Goal: Information Seeking & Learning: Learn about a topic

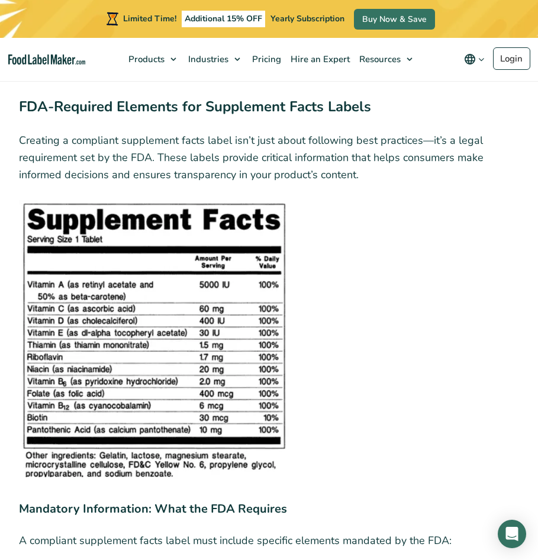
scroll to position [2842, 0]
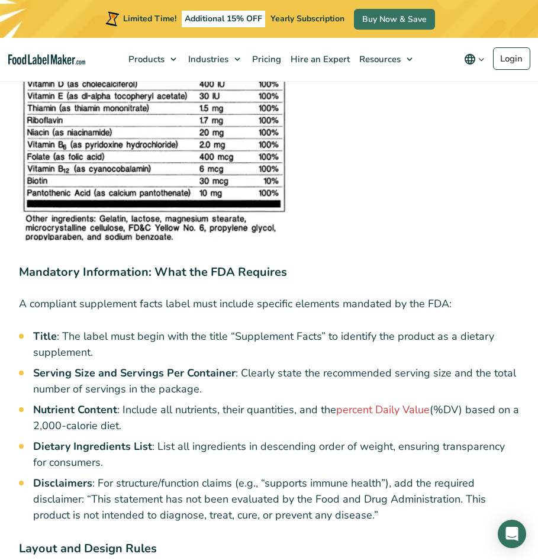
click at [225, 493] on li "Disclaimers : For structure/function claims (e.g., “supports immune health”), a…" at bounding box center [276, 500] width 486 height 48
click at [303, 298] on p "A compliant supplement facts label must include specific elements mandated by t…" at bounding box center [269, 303] width 500 height 17
click at [255, 461] on li "Dietary Ingredients List : List all ingredients in descending order of weight, …" at bounding box center [276, 455] width 486 height 32
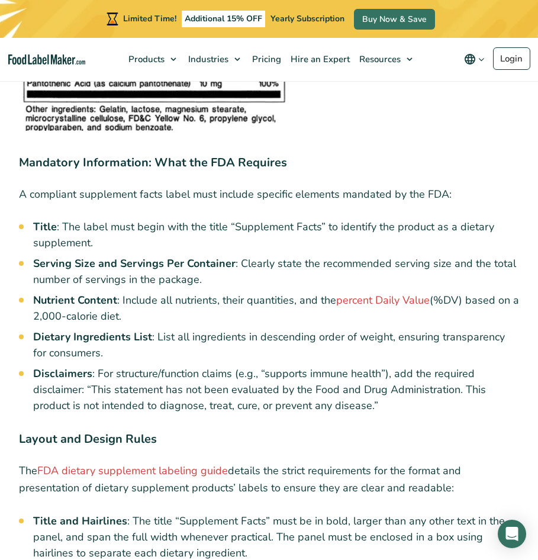
scroll to position [2961, 0]
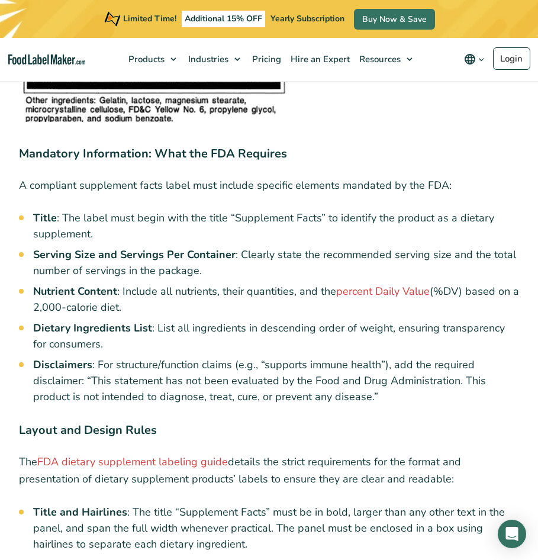
click at [325, 430] on h3 "Layout and Design Rules" at bounding box center [269, 433] width 500 height 23
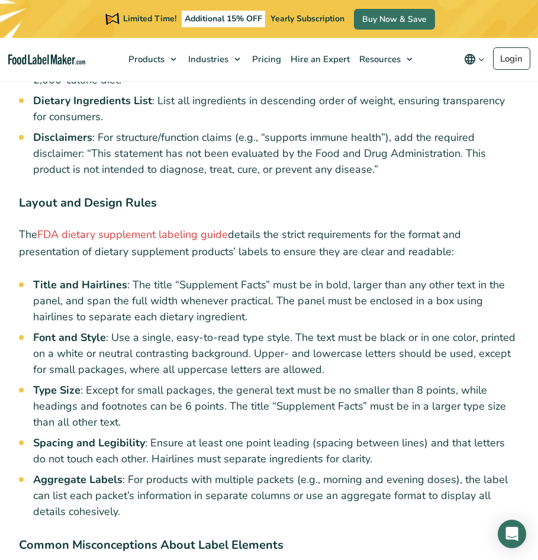
scroll to position [3198, 0]
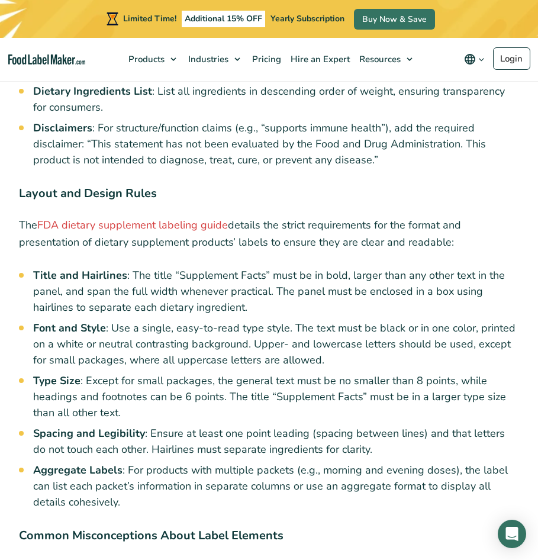
click at [452, 298] on li "Title and Hairlines : The title “Supplement Facts” must be in bold, larger than…" at bounding box center [276, 292] width 486 height 48
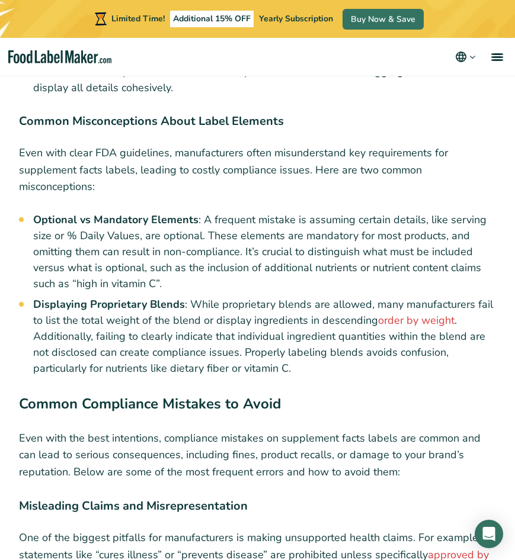
scroll to position [3666, 0]
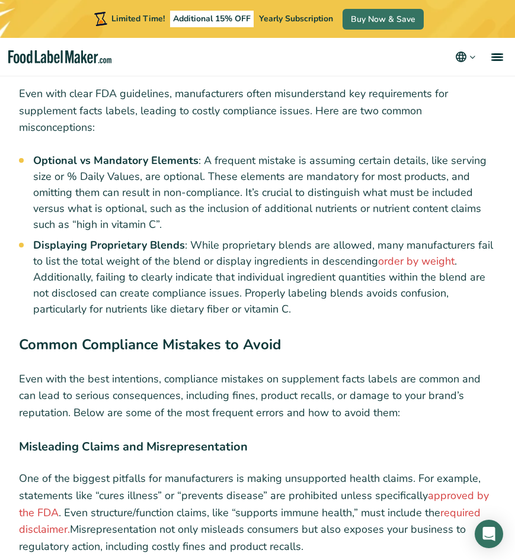
click at [264, 394] on p "Even with the best intentions, compliance mistakes on supplement facts labels a…" at bounding box center [257, 396] width 477 height 51
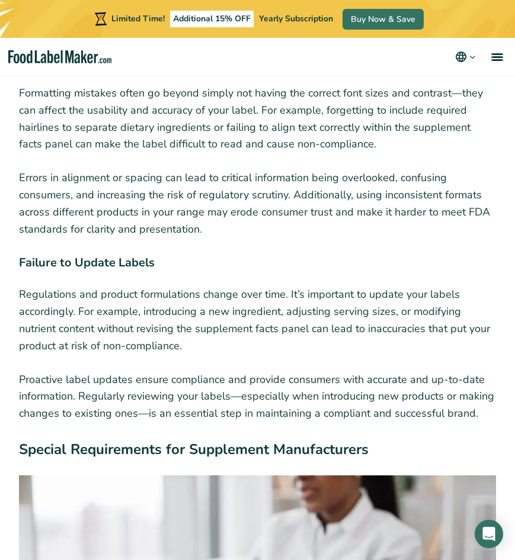
scroll to position [4199, 0]
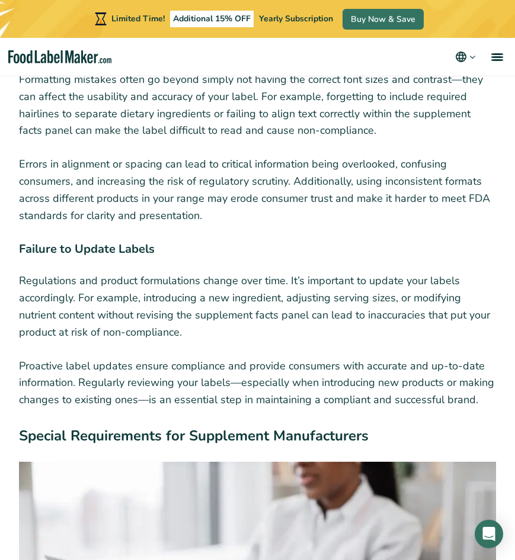
click at [318, 407] on p "Proactive label updates ensure compliance and provide consumers with accurate a…" at bounding box center [257, 383] width 477 height 51
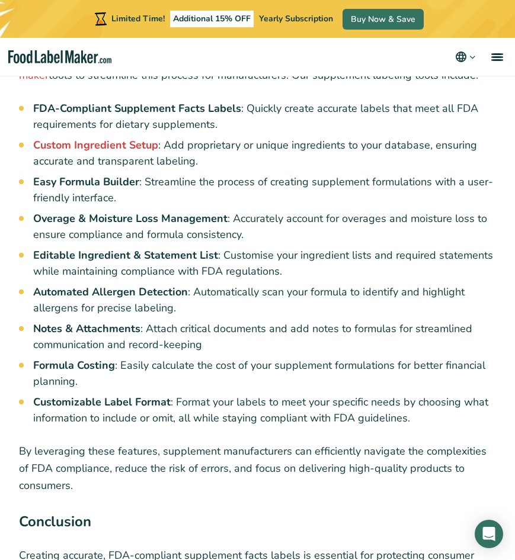
scroll to position [5561, 0]
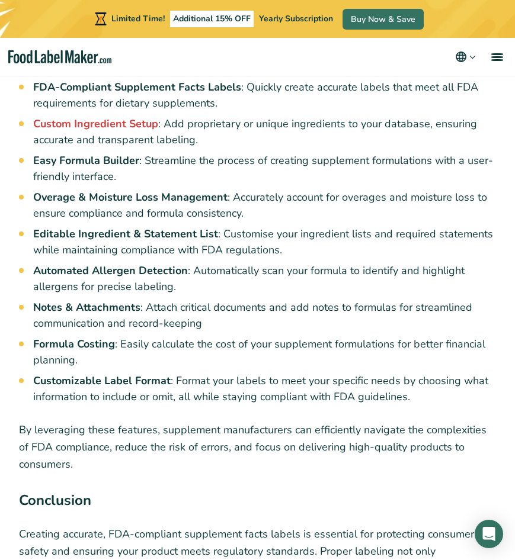
click at [239, 288] on li "Automated Allergen Detection : Automatically scan your formula to identify and …" at bounding box center [264, 279] width 462 height 32
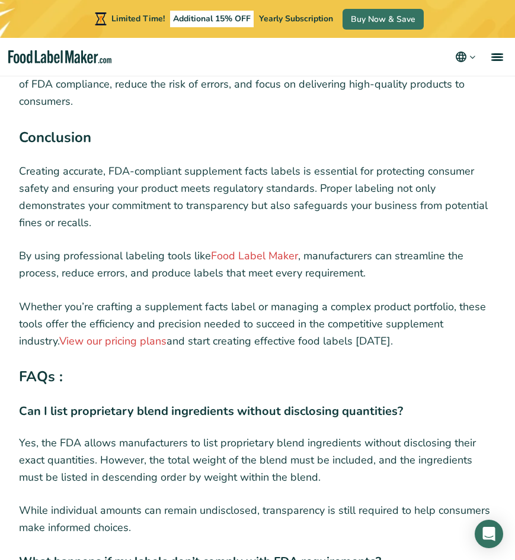
scroll to position [6094, 0]
